Goal: Information Seeking & Learning: Learn about a topic

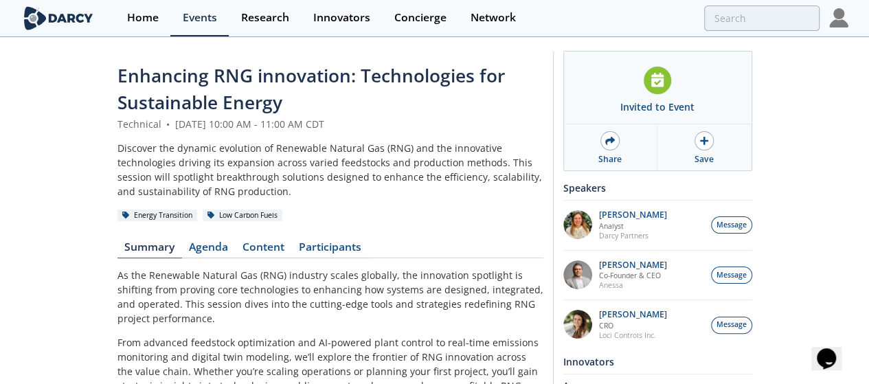
click at [129, 19] on div "Home" at bounding box center [143, 17] width 32 height 11
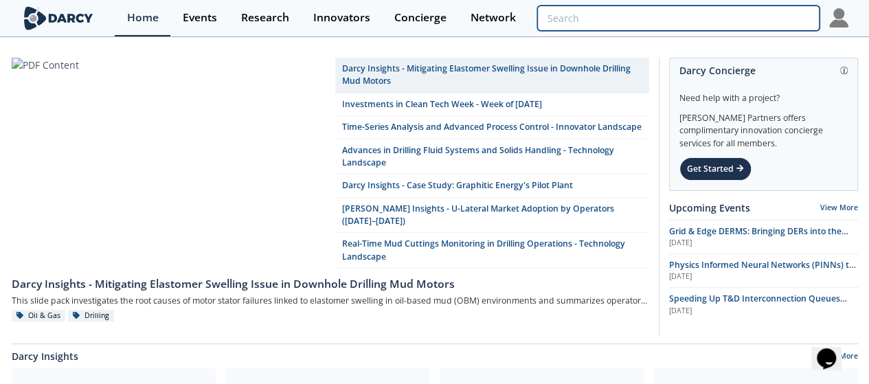
click at [758, 16] on input "search" at bounding box center [677, 17] width 281 height 25
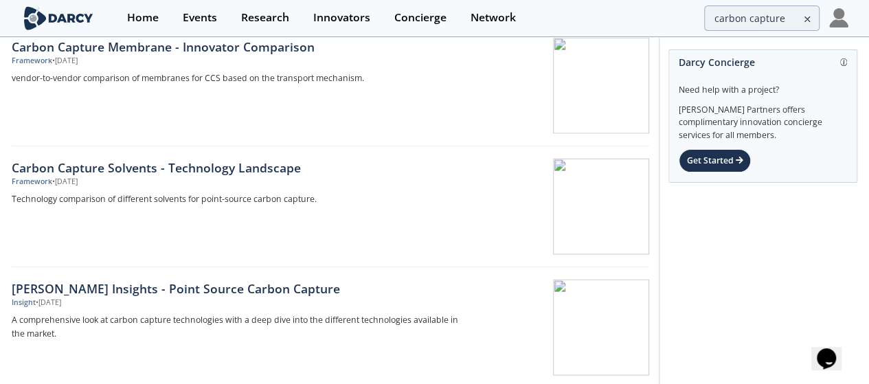
scroll to position [1302, 0]
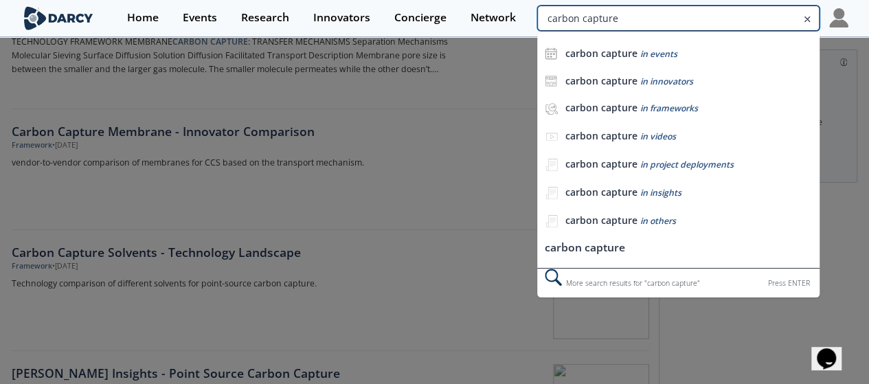
drag, startPoint x: 793, startPoint y: 16, endPoint x: 677, endPoint y: 32, distance: 117.1
click at [677, 32] on div "Home Events Research Innovators Concierge Network carbon capture carbon capture…" at bounding box center [481, 18] width 733 height 36
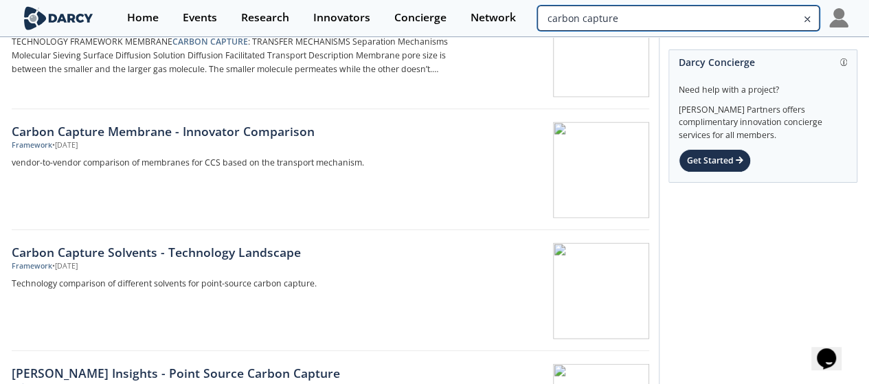
drag, startPoint x: 639, startPoint y: 18, endPoint x: 517, endPoint y: 30, distance: 122.1
click at [517, 30] on div "Home Events Research Innovators Concierge Network carbon capture" at bounding box center [481, 18] width 733 height 36
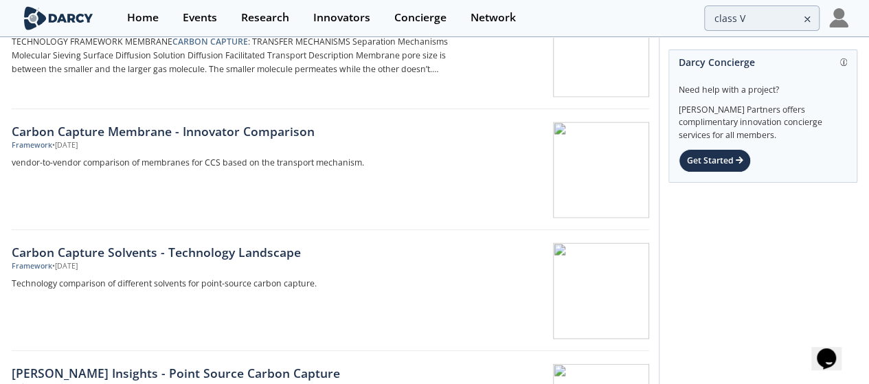
scroll to position [0, 0]
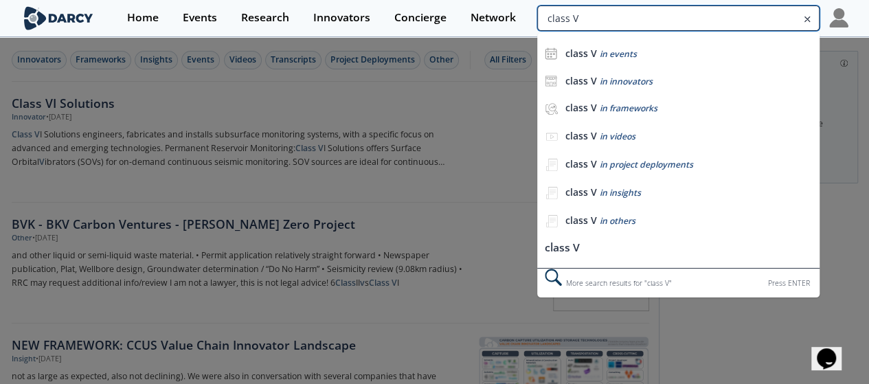
click at [768, 20] on input "class V" at bounding box center [677, 17] width 281 height 25
drag, startPoint x: 759, startPoint y: 24, endPoint x: 468, endPoint y: 16, distance: 291.2
click at [468, 16] on div "Home Events Research Innovators Concierge Network class V class V in events cla…" at bounding box center [481, 18] width 733 height 36
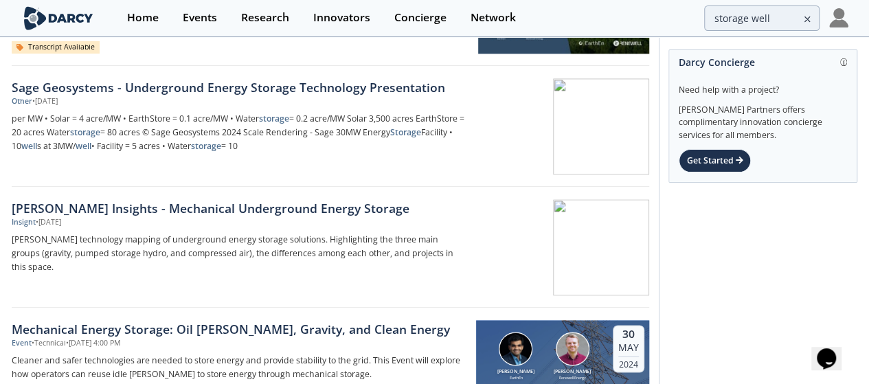
scroll to position [893, 0]
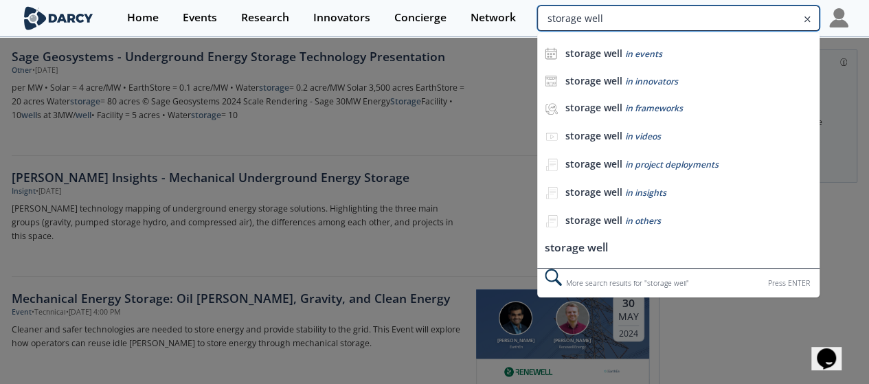
drag, startPoint x: 783, startPoint y: 22, endPoint x: 685, endPoint y: 7, distance: 98.7
click at [685, 7] on input "storage well" at bounding box center [677, 17] width 281 height 25
drag, startPoint x: 631, startPoint y: 16, endPoint x: 509, endPoint y: 23, distance: 121.7
click at [509, 23] on div "Home Events Research Innovators Concierge Network storage well storage well in …" at bounding box center [481, 18] width 733 height 36
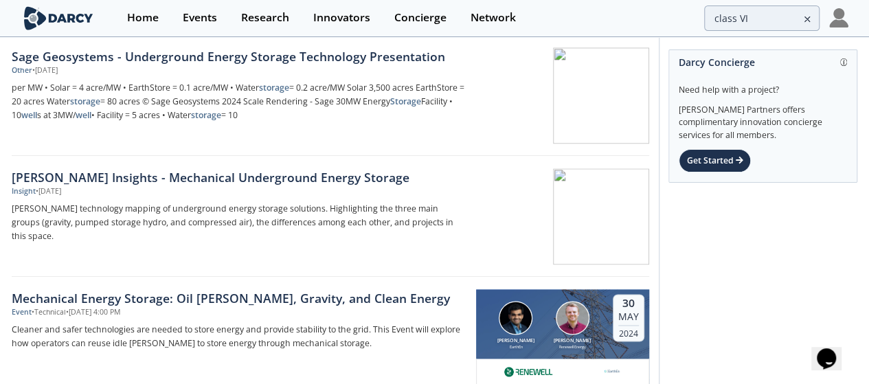
scroll to position [0, 0]
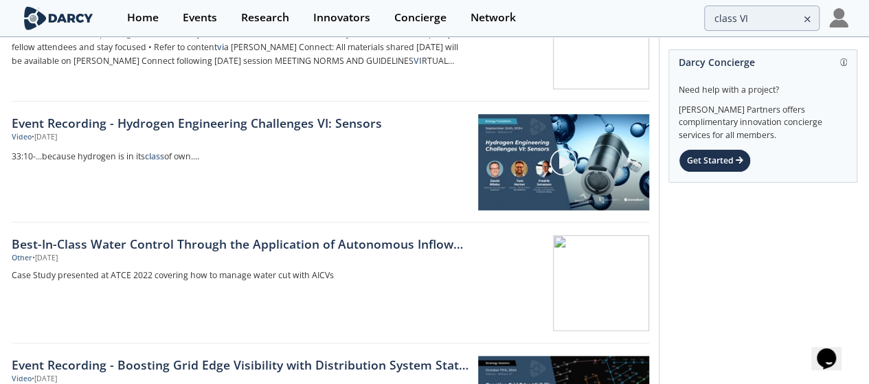
scroll to position [618, 0]
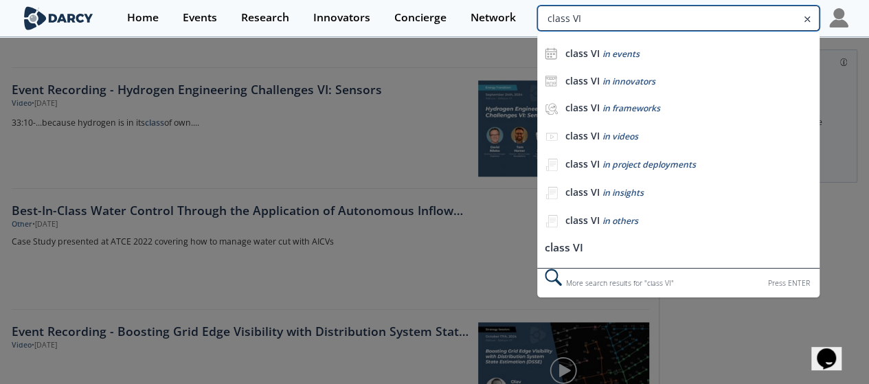
click at [769, 22] on input "class VI" at bounding box center [677, 17] width 281 height 25
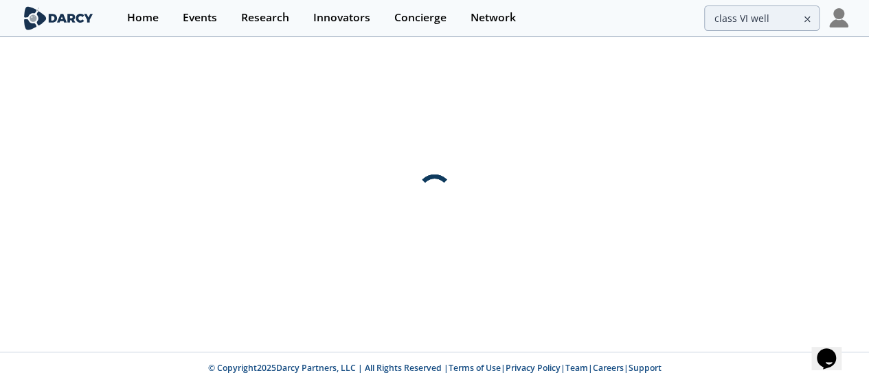
scroll to position [0, 0]
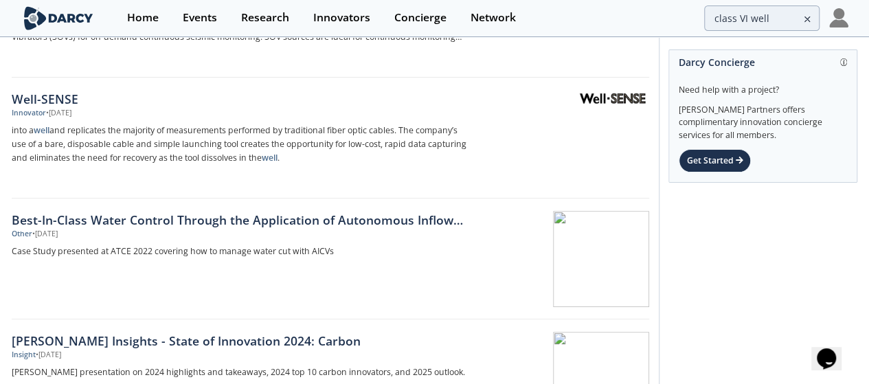
scroll to position [137, 0]
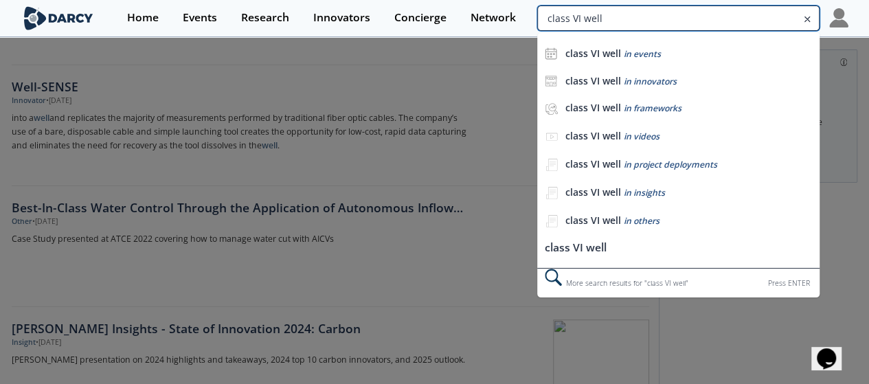
drag, startPoint x: 777, startPoint y: 23, endPoint x: 446, endPoint y: 30, distance: 331.0
click at [446, 30] on div "Home Events Research Innovators Concierge Network class VI well class VI well i…" at bounding box center [481, 18] width 733 height 36
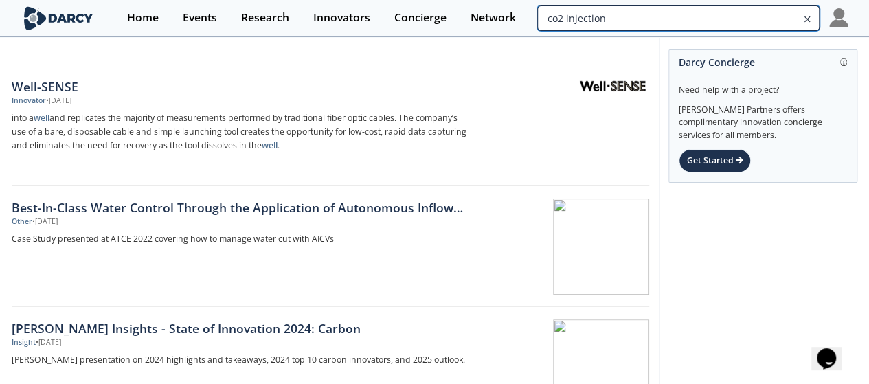
type input "co2 injection"
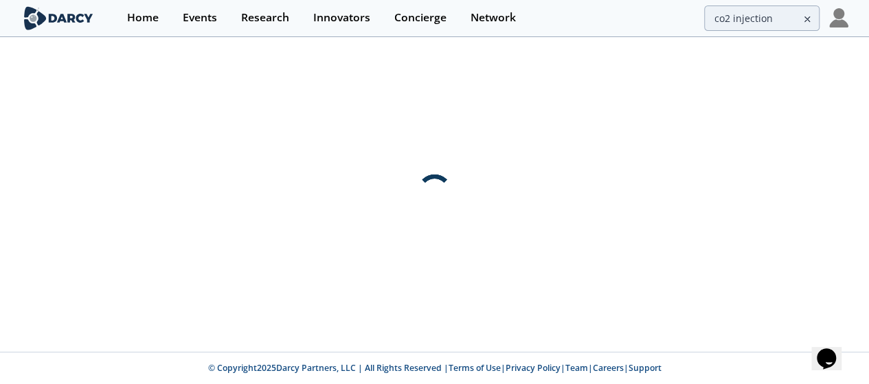
scroll to position [0, 0]
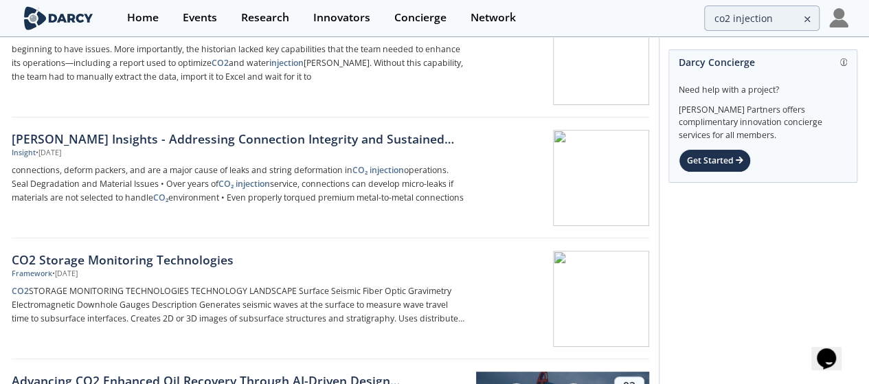
scroll to position [275, 0]
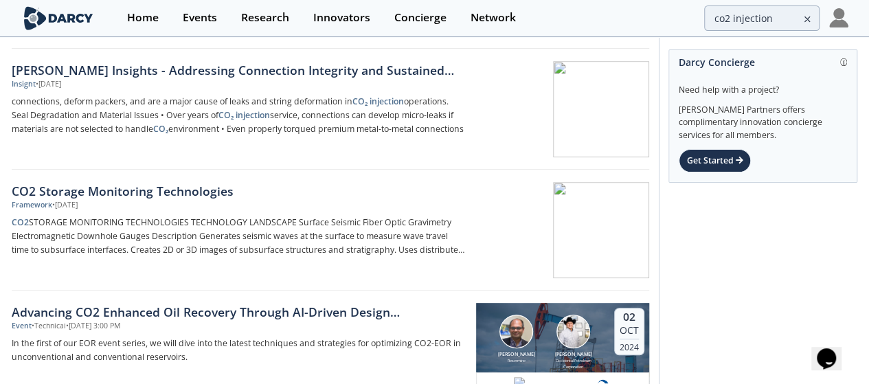
click at [524, 223] on div at bounding box center [562, 230] width 173 height 96
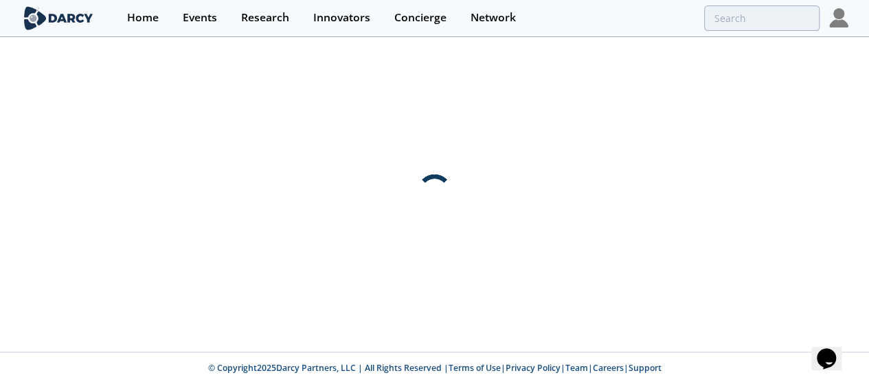
scroll to position [0, 0]
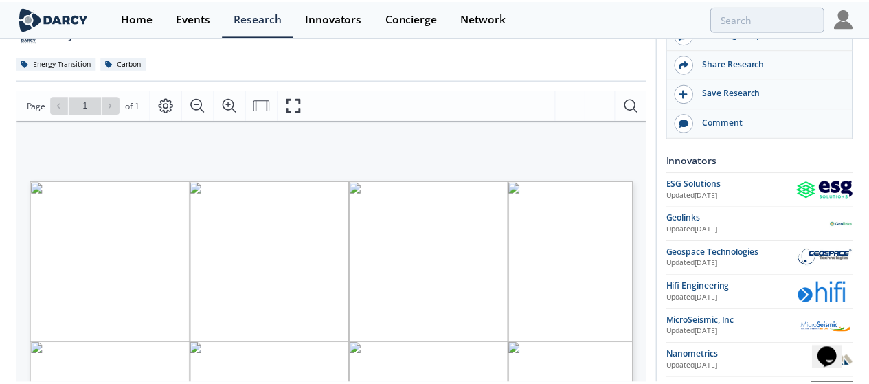
scroll to position [137, 0]
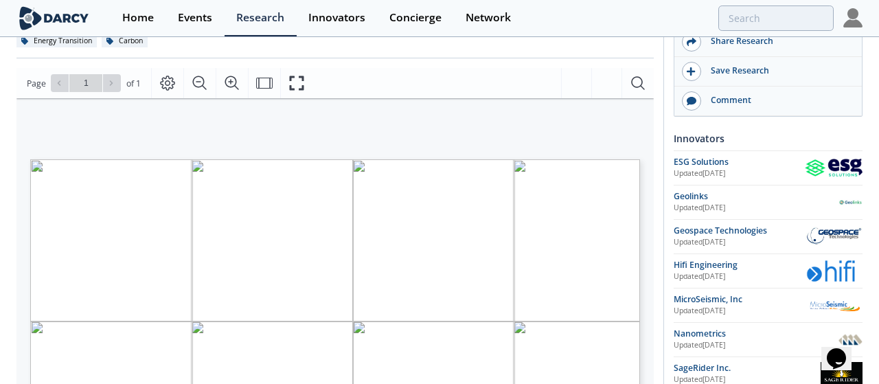
click at [467, 134] on div "CO2 STORAGE MONITORING TECHNOLOGIES TECHNOLOGY LANDSCAPE Surface Seismic Fiber …" at bounding box center [327, 276] width 623 height 357
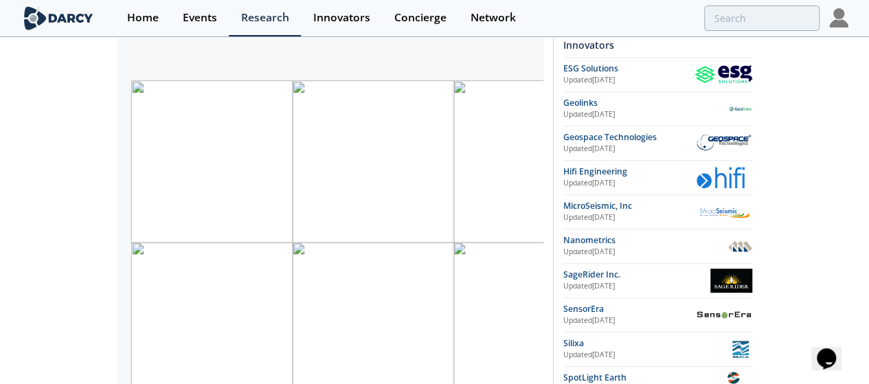
scroll to position [292, 0]
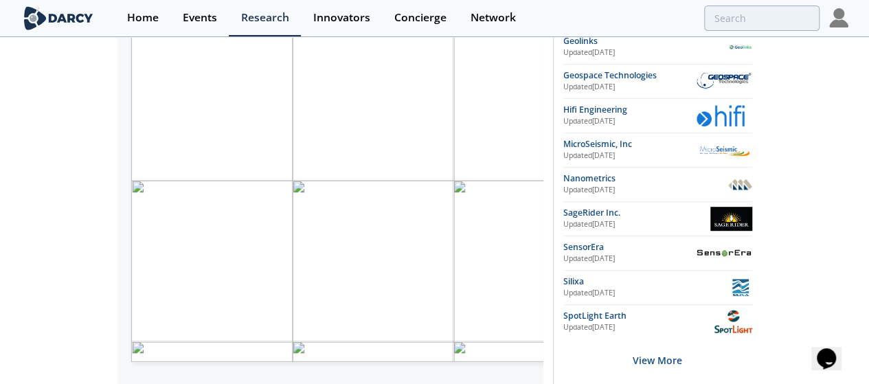
type input "co2 injection"
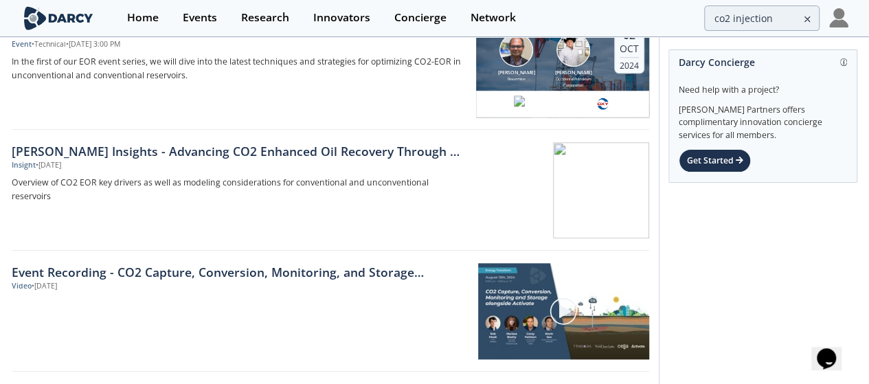
scroll to position [481, 0]
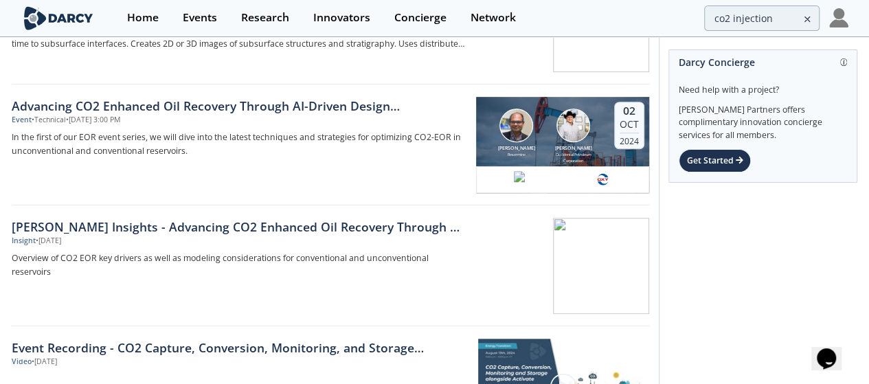
click at [416, 165] on div "Advancing CO2 Enhanced Oil Recovery Through AI-Driven Design Optimization Strat…" at bounding box center [244, 145] width 464 height 96
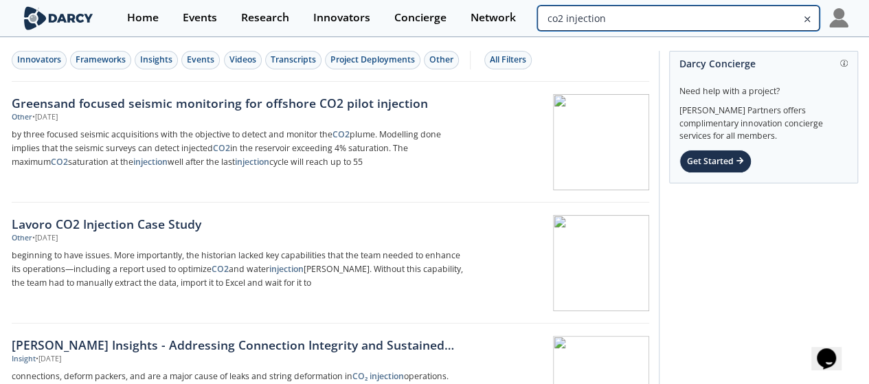
click at [792, 14] on input "co2 injection" at bounding box center [677, 17] width 281 height 25
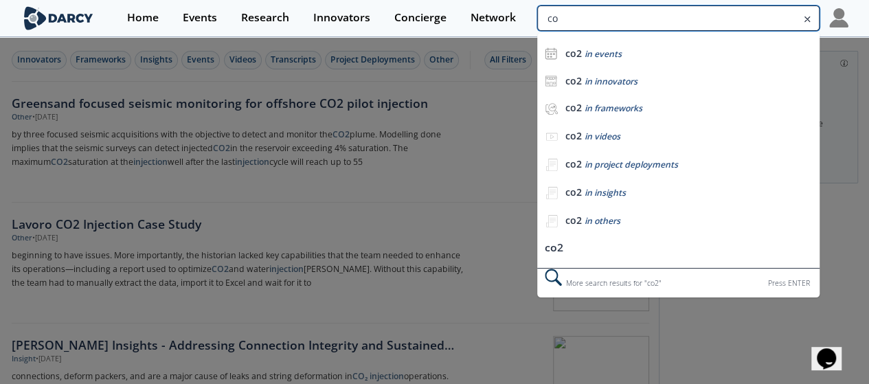
type input "c"
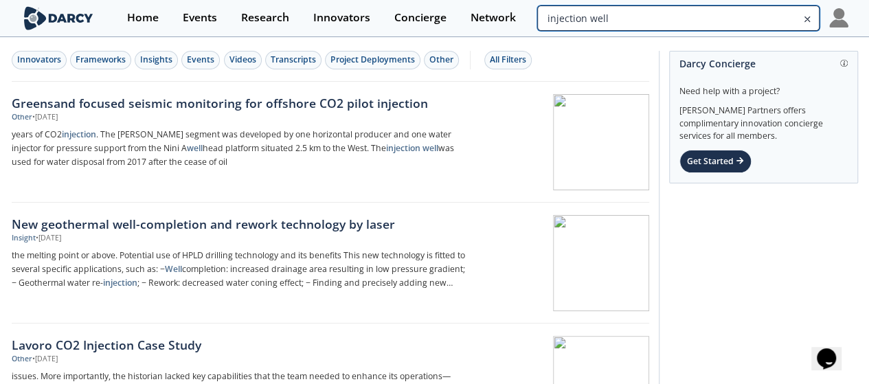
click at [792, 16] on input "injection well" at bounding box center [677, 17] width 281 height 25
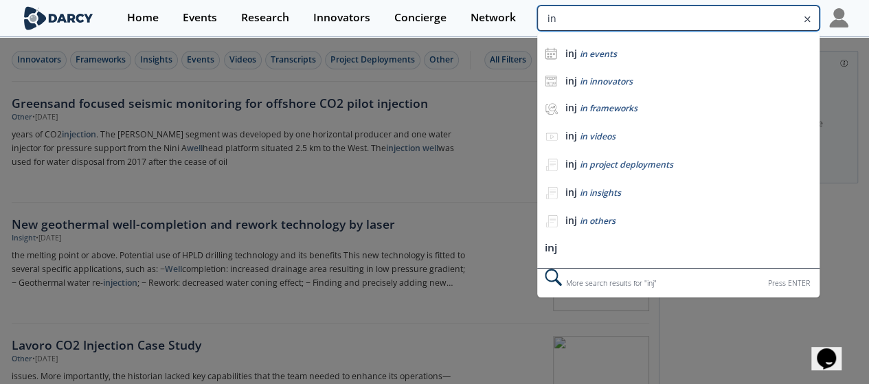
type input "i"
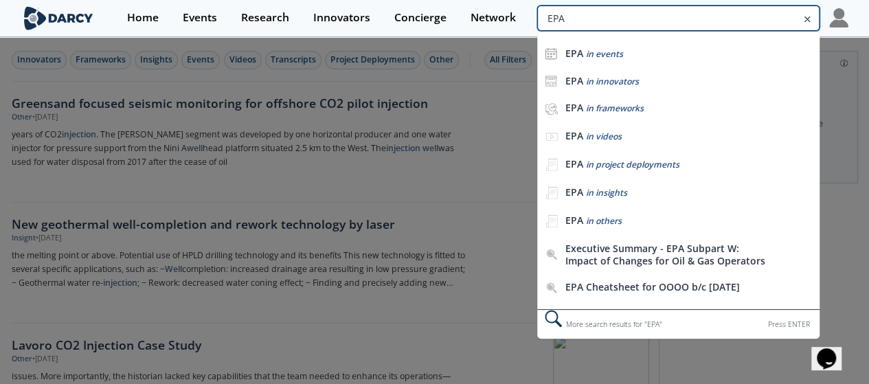
click at [776, 19] on input "EPA" at bounding box center [677, 17] width 281 height 25
type input "E"
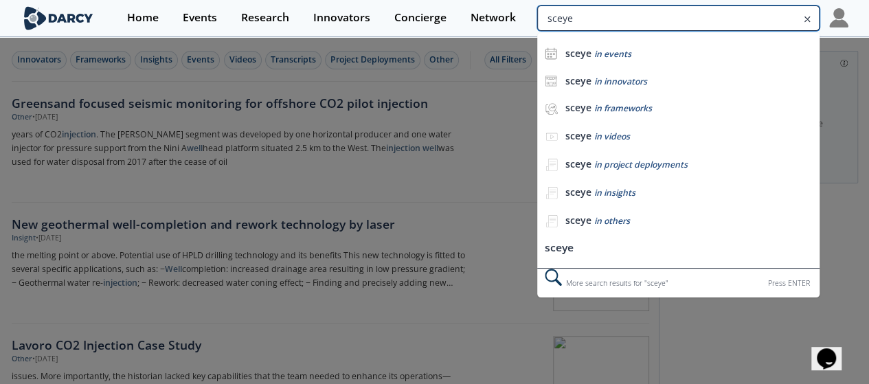
type input "sceye"
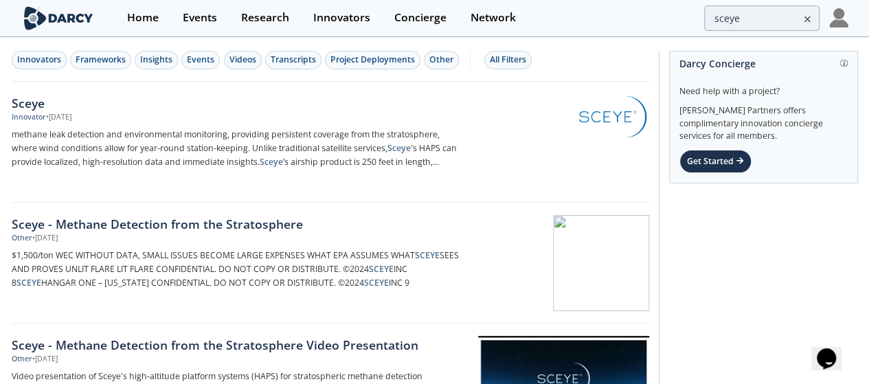
click at [32, 102] on div "Sceye" at bounding box center [239, 103] width 455 height 18
